Goal: Use online tool/utility: Utilize a website feature to perform a specific function

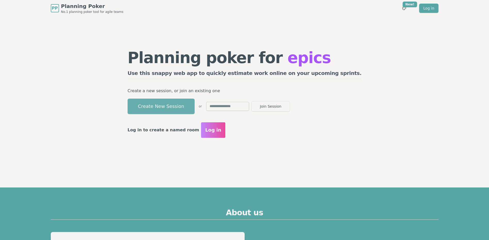
click at [195, 108] on button "Create New Session" at bounding box center [161, 106] width 67 height 15
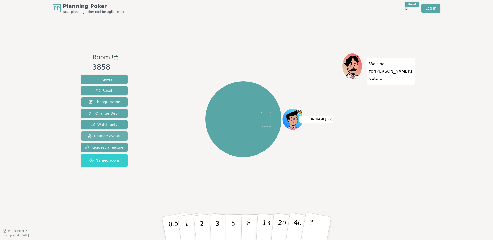
click at [98, 134] on span "Change Avatar" at bounding box center [104, 136] width 33 height 5
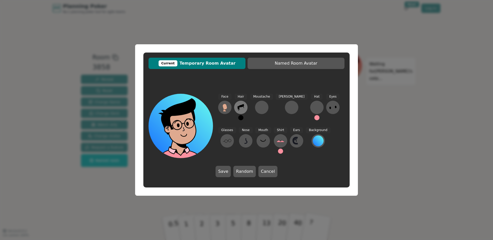
click at [238, 105] on icon at bounding box center [241, 107] width 8 height 8
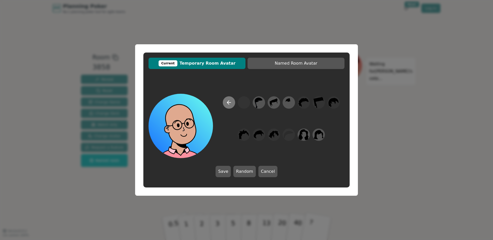
click at [227, 104] on icon at bounding box center [229, 103] width 6 height 6
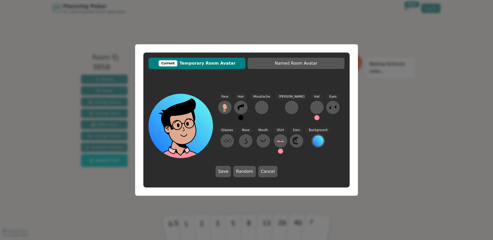
click at [240, 117] on button at bounding box center [240, 117] width 5 height 5
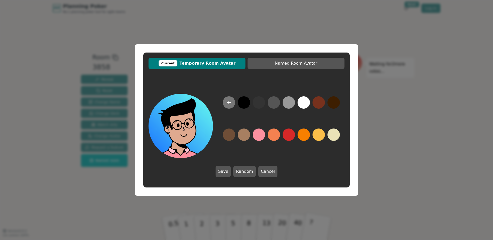
click at [228, 102] on icon at bounding box center [229, 103] width 6 height 6
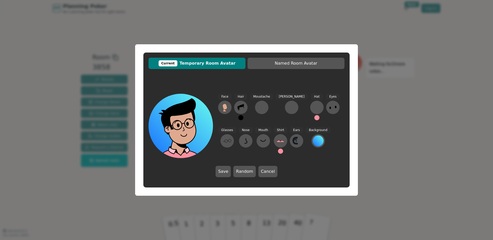
click at [241, 119] on button at bounding box center [240, 117] width 5 height 5
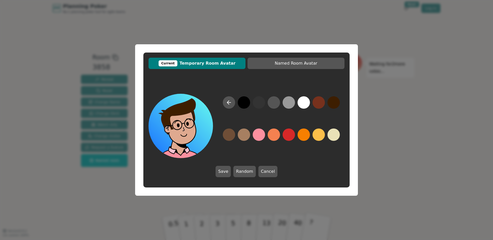
click at [335, 103] on button at bounding box center [333, 102] width 12 height 12
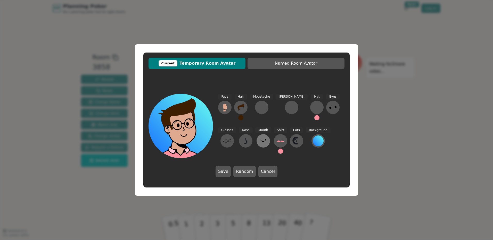
click at [259, 141] on icon at bounding box center [263, 141] width 8 height 8
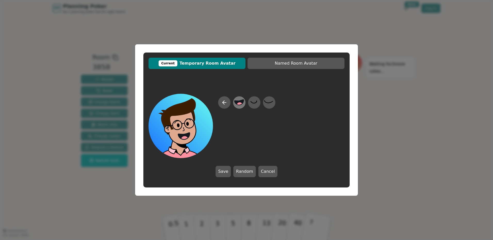
click at [241, 103] on circle at bounding box center [239, 105] width 7 height 7
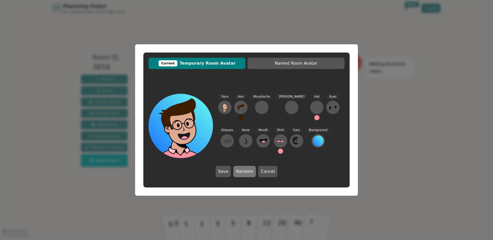
click at [245, 171] on button "Random" at bounding box center [244, 171] width 22 height 11
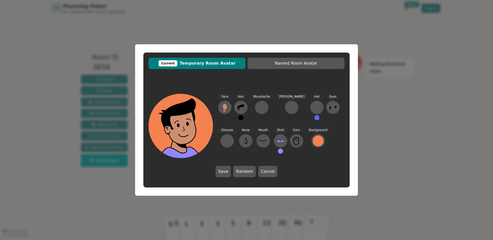
drag, startPoint x: 225, startPoint y: 172, endPoint x: 225, endPoint y: 154, distance: 17.3
click at [225, 154] on div "Face Hair Moustache [PERSON_NAME] Hat Eyes Glasses Nose Mouth Shirt Ears Backgr…" at bounding box center [246, 136] width 206 height 94
click at [231, 137] on div at bounding box center [227, 141] width 8 height 8
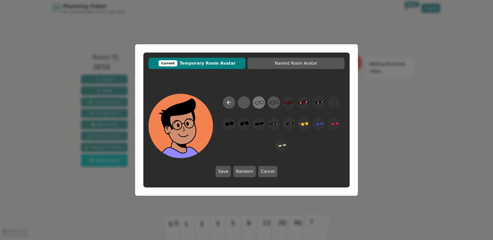
click at [259, 105] on icon at bounding box center [259, 103] width 10 height 12
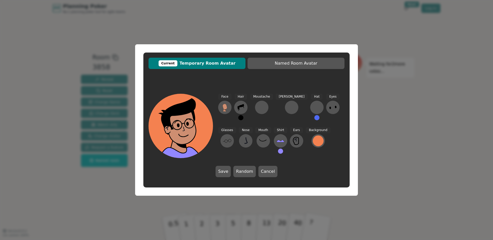
click at [241, 119] on button at bounding box center [240, 117] width 5 height 5
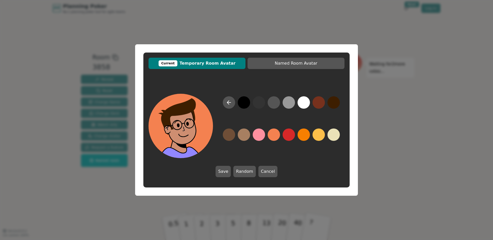
click at [330, 103] on button at bounding box center [333, 102] width 12 height 12
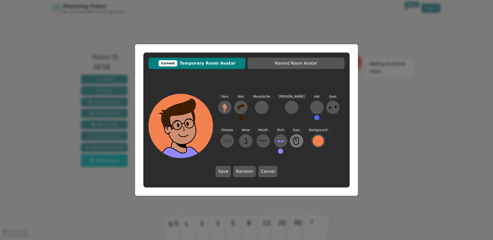
click at [293, 142] on icon at bounding box center [295, 140] width 5 height 7
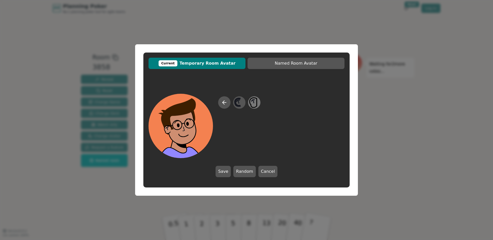
click at [257, 103] on icon at bounding box center [253, 103] width 7 height 10
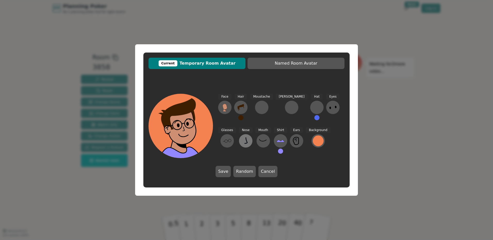
click at [242, 143] on icon at bounding box center [246, 141] width 8 height 8
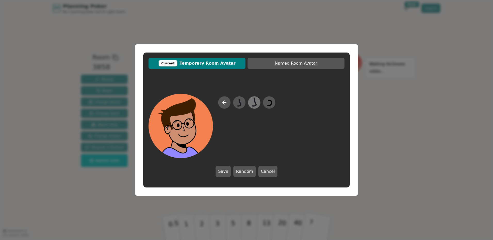
click at [255, 106] on icon at bounding box center [254, 102] width 4 height 9
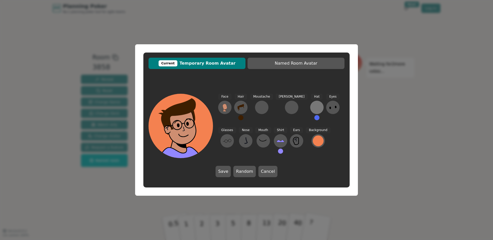
click at [313, 109] on div at bounding box center [317, 107] width 8 height 8
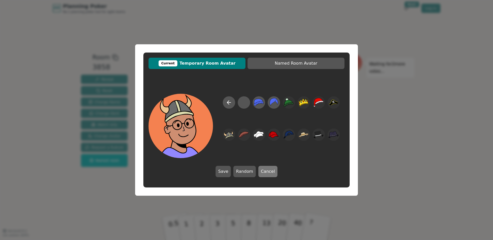
click at [266, 171] on button "Cancel" at bounding box center [267, 171] width 19 height 11
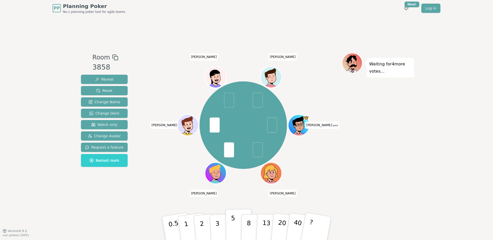
click at [234, 220] on p "5" at bounding box center [233, 229] width 4 height 28
click at [111, 78] on button "Reveal" at bounding box center [104, 79] width 47 height 9
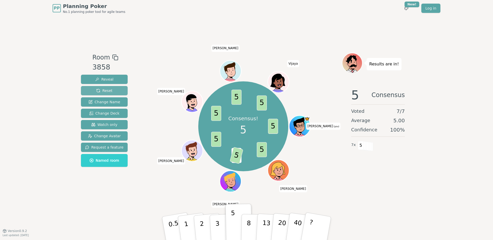
click at [105, 89] on span "Reset" at bounding box center [104, 90] width 16 height 5
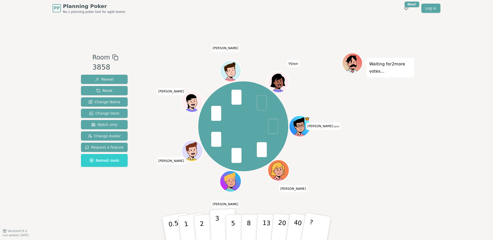
click at [218, 226] on p "3" at bounding box center [218, 229] width 6 height 28
click at [102, 77] on span "Reveal" at bounding box center [104, 79] width 18 height 5
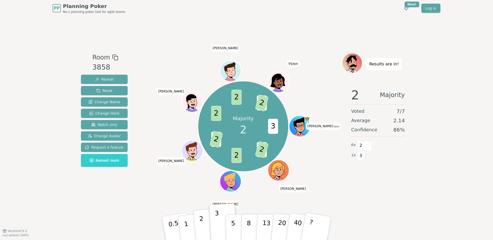
click at [200, 222] on p "2" at bounding box center [202, 229] width 7 height 28
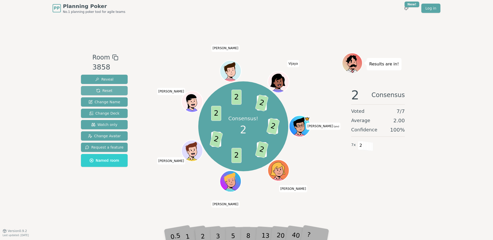
click at [108, 88] on span "Reset" at bounding box center [104, 90] width 16 height 5
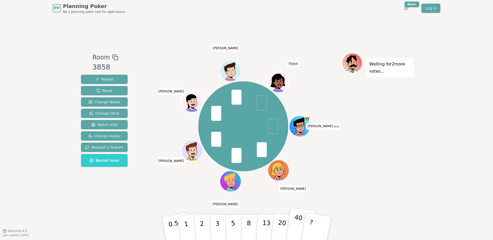
click at [295, 220] on p "40" at bounding box center [297, 228] width 12 height 29
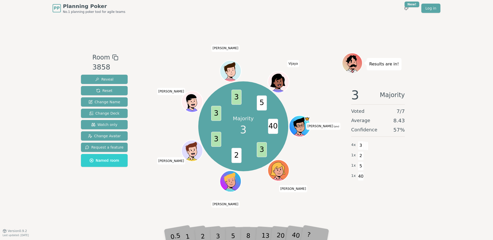
click at [203, 233] on div "2" at bounding box center [207, 228] width 17 height 19
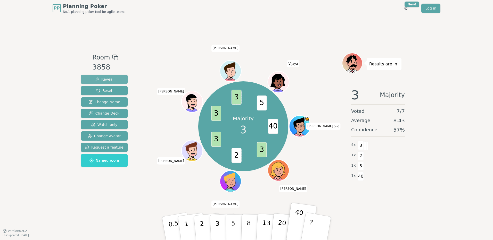
click at [98, 79] on span "Reveal" at bounding box center [104, 79] width 18 height 5
click at [217, 220] on p "3" at bounding box center [218, 229] width 6 height 28
